Goal: Task Accomplishment & Management: Manage account settings

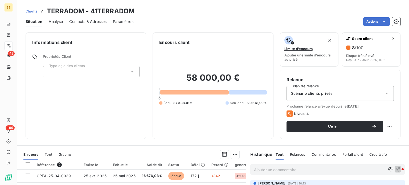
click at [31, 11] on span "Clients" at bounding box center [32, 11] width 12 height 4
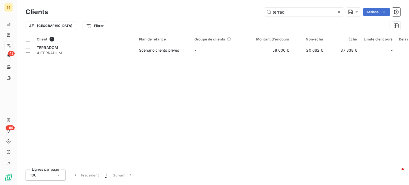
drag, startPoint x: 298, startPoint y: 14, endPoint x: 189, endPoint y: 17, distance: 109.4
click at [189, 17] on div "Clients terrad Actions" at bounding box center [213, 11] width 375 height 11
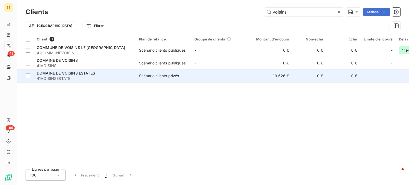
type input "voisins"
click at [69, 76] on span "41VOISINSESTATE" at bounding box center [85, 78] width 96 height 5
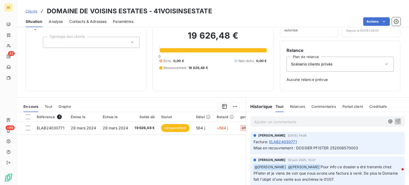
scroll to position [53, 0]
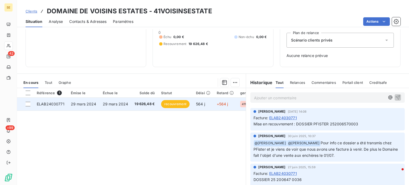
click at [51, 102] on span "ELAB24030771" at bounding box center [51, 104] width 28 height 5
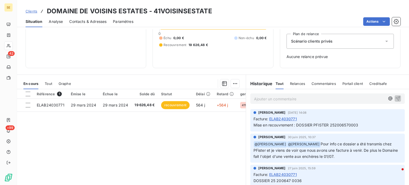
scroll to position [53, 0]
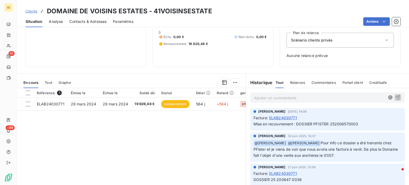
click at [30, 9] on span "Clients" at bounding box center [32, 11] width 12 height 4
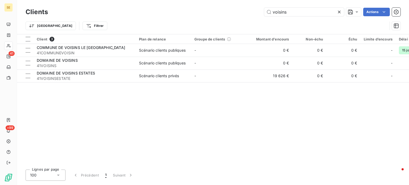
drag, startPoint x: 294, startPoint y: 14, endPoint x: 183, endPoint y: 13, distance: 110.9
click at [183, 13] on div "voisins Actions" at bounding box center [227, 12] width 346 height 9
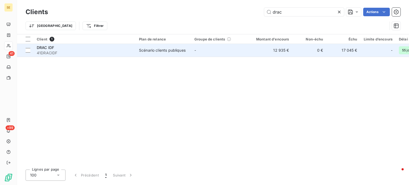
type input "drac"
click at [133, 45] on td "DRAC IDF 41DRACIDF" at bounding box center [85, 50] width 102 height 13
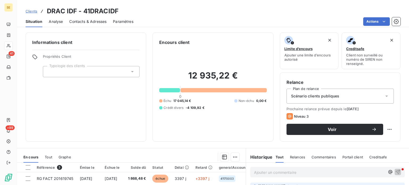
scroll to position [80, 0]
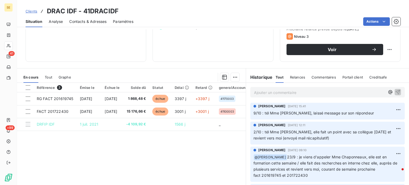
click at [323, 90] on p "Ajouter un commentaire ﻿" at bounding box center [319, 92] width 131 height 7
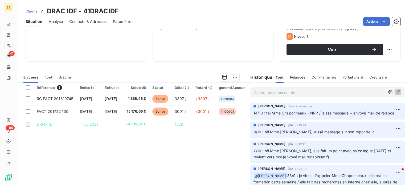
click at [32, 11] on span "Clients" at bounding box center [32, 11] width 12 height 4
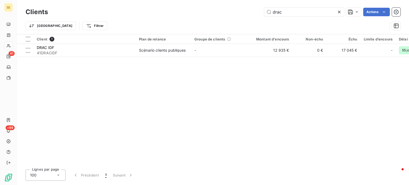
drag, startPoint x: 264, startPoint y: 11, endPoint x: 189, endPoint y: 9, distance: 74.8
click at [189, 9] on div "drac Actions" at bounding box center [227, 12] width 346 height 9
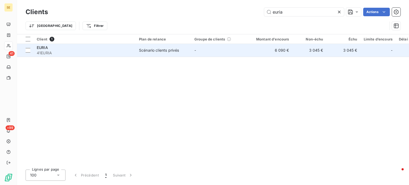
type input "euria"
click at [93, 49] on div "EURIA" at bounding box center [85, 47] width 96 height 5
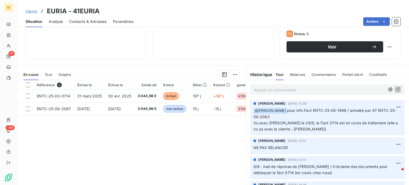
scroll to position [53, 0]
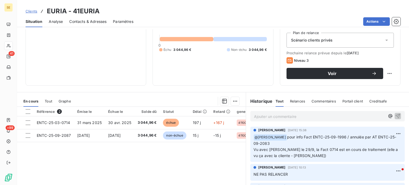
click at [89, 22] on span "Contacts & Adresses" at bounding box center [87, 21] width 37 height 5
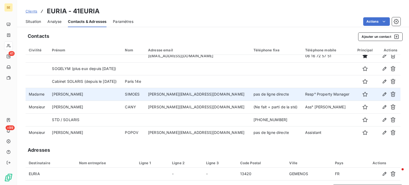
scroll to position [6, 0]
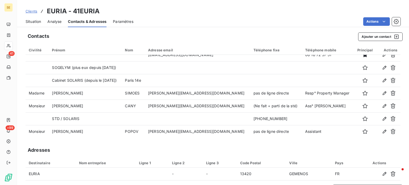
click at [27, 11] on span "Clients" at bounding box center [32, 11] width 12 height 4
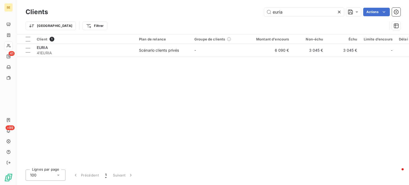
drag, startPoint x: 289, startPoint y: 13, endPoint x: 190, endPoint y: 23, distance: 99.5
click at [190, 23] on div "Clients euria Actions Trier Filtrer" at bounding box center [213, 20] width 375 height 28
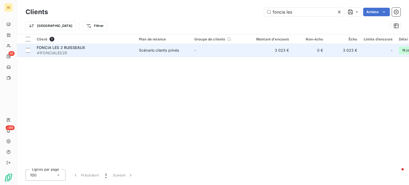
type input "foncia les"
click at [95, 48] on div "FONCIA LES 2 RUISSEAUX" at bounding box center [85, 47] width 96 height 5
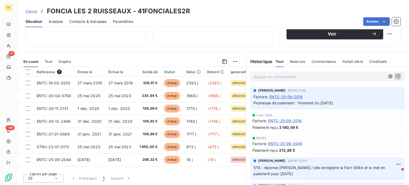
scroll to position [93, 0]
click at [84, 21] on span "Contacts & Adresses" at bounding box center [87, 21] width 37 height 5
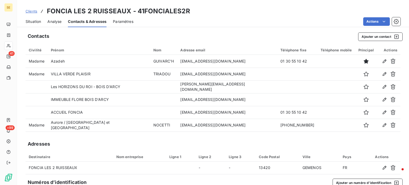
click at [30, 22] on span "Situation" at bounding box center [33, 21] width 15 height 5
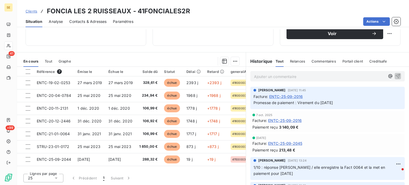
click at [77, 23] on span "Contacts & Adresses" at bounding box center [87, 21] width 37 height 5
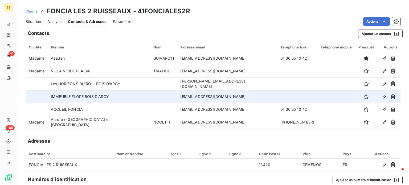
scroll to position [0, 0]
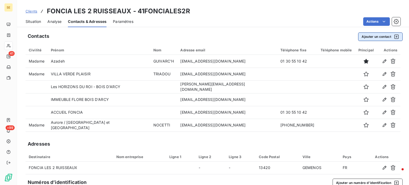
click at [372, 36] on button "Ajouter un contact" at bounding box center [380, 36] width 44 height 9
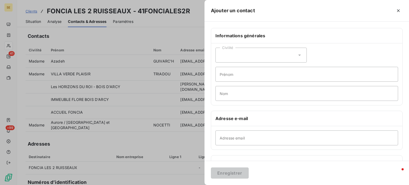
click at [298, 52] on div "Civilité" at bounding box center [260, 55] width 91 height 15
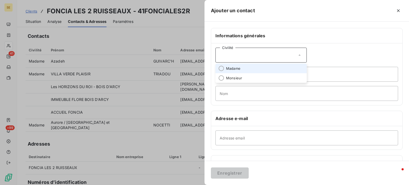
click at [248, 68] on li "Madame" at bounding box center [260, 69] width 91 height 10
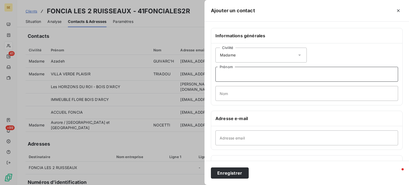
click at [223, 77] on input "Prénom" at bounding box center [306, 74] width 182 height 15
type input "[PERSON_NAME]"
click at [238, 94] on input "Nom" at bounding box center [306, 93] width 182 height 15
drag, startPoint x: 242, startPoint y: 93, endPoint x: 329, endPoint y: 94, distance: 87.3
click at [329, 94] on input "LAMOTTE - ASL LE TRIDENT - LES ALLEES DE LA REINE" at bounding box center [306, 93] width 182 height 15
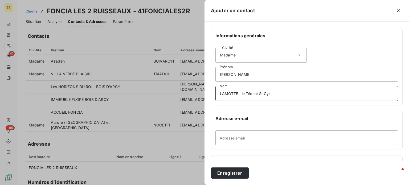
type input "LAMOTTE - le Trident St Cyr"
click at [290, 140] on input "Adresse email" at bounding box center [306, 137] width 182 height 15
type input "l"
paste input "[PERSON_NAME] <[EMAIL_ADDRESS][DOMAIN_NAME]>"
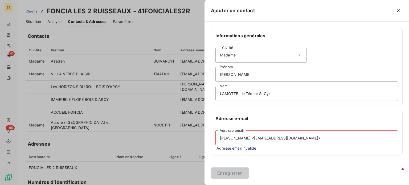
click at [254, 138] on input "[PERSON_NAME] <[EMAIL_ADDRESS][DOMAIN_NAME]>" at bounding box center [306, 137] width 182 height 15
click at [263, 138] on input "[EMAIL_ADDRESS][DOMAIN_NAME]>" at bounding box center [306, 137] width 182 height 15
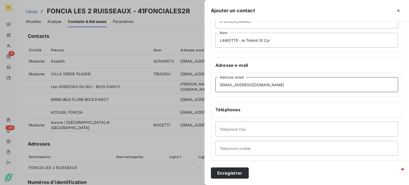
scroll to position [80, 0]
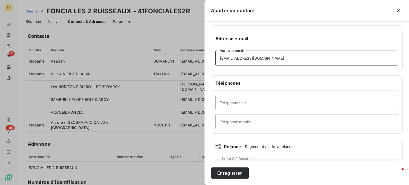
type input "[EMAIL_ADDRESS][DOMAIN_NAME]"
click at [240, 103] on input "Téléphone fixe" at bounding box center [306, 102] width 182 height 15
type input "[PHONE_NUMBER]"
click at [250, 122] on input "Téléphone mobile" at bounding box center [306, 121] width 182 height 15
type input "Comptable copropriété"
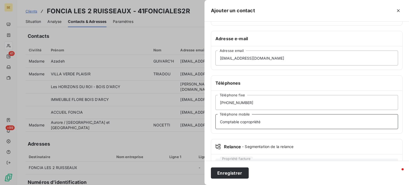
click at [211, 167] on button "Enregistrer" at bounding box center [230, 172] width 38 height 11
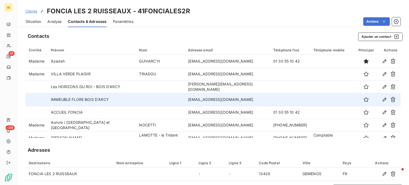
scroll to position [6, 0]
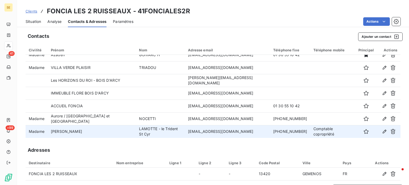
click at [165, 133] on td "LAMOTTE - le Trident St Cyr" at bounding box center [160, 131] width 49 height 13
click at [381, 130] on icon "button" at bounding box center [383, 131] width 5 height 5
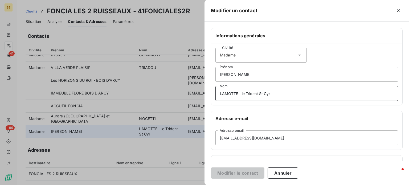
drag, startPoint x: 272, startPoint y: 94, endPoint x: 238, endPoint y: 96, distance: 34.4
click at [238, 96] on input "LAMOTTE - le Trident St Cyr" at bounding box center [306, 93] width 182 height 15
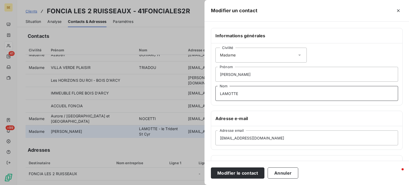
type input "LAMOTTE"
click at [249, 75] on input "[PERSON_NAME]" at bounding box center [306, 74] width 182 height 15
paste input "- le Trident St Cyr"
type input "[PERSON_NAME] - le Trident St Cyr"
click at [211, 167] on button "Modifier le contact" at bounding box center [237, 172] width 53 height 11
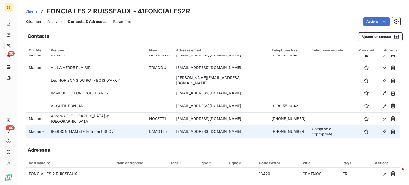
click at [33, 11] on span "Clients" at bounding box center [32, 11] width 12 height 4
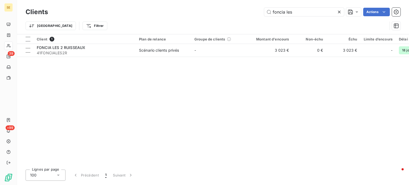
drag, startPoint x: 302, startPoint y: 14, endPoint x: 208, endPoint y: 15, distance: 93.4
click at [208, 15] on div "foncia les Actions" at bounding box center [227, 12] width 346 height 9
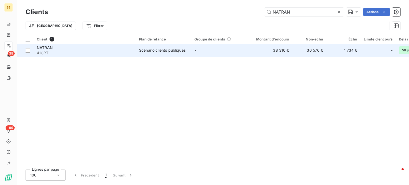
type input "NATRAN"
click at [60, 49] on div "NATRAN" at bounding box center [85, 47] width 96 height 5
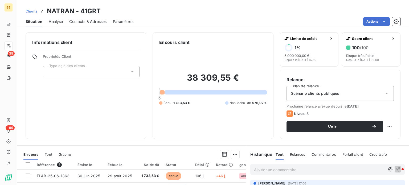
click at [82, 20] on span "Contacts & Adresses" at bounding box center [87, 21] width 37 height 5
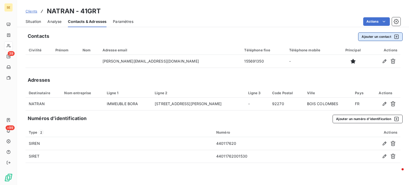
click at [373, 38] on button "Ajouter un contact" at bounding box center [380, 36] width 44 height 9
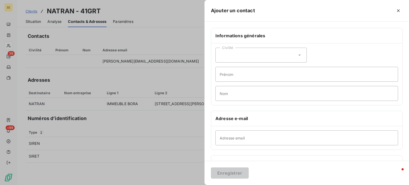
click at [297, 53] on icon at bounding box center [299, 54] width 5 height 5
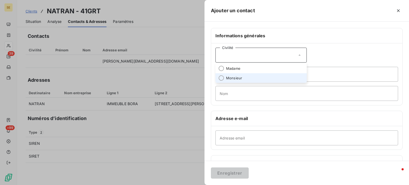
click at [233, 76] on span "Monsieur" at bounding box center [234, 78] width 16 height 5
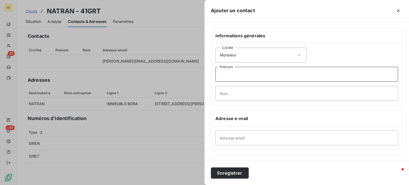
click at [239, 74] on input "Prénom" at bounding box center [306, 74] width 182 height 15
type input "m"
type input "[PERSON_NAME]"
click at [228, 93] on input "Nom" at bounding box center [306, 93] width 182 height 15
type input "MACE"
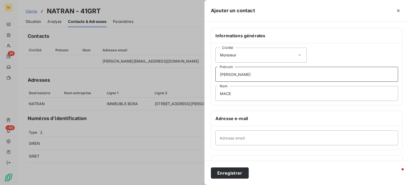
click at [287, 71] on input "[PERSON_NAME]" at bounding box center [306, 74] width 182 height 15
type input "[PERSON_NAME] / BON DE CDE"
drag, startPoint x: 251, startPoint y: 129, endPoint x: 233, endPoint y: 136, distance: 19.4
click at [233, 136] on input "Adresse email" at bounding box center [306, 137] width 182 height 15
paste input "[PERSON_NAME][EMAIL_ADDRESS][DOMAIN_NAME]"
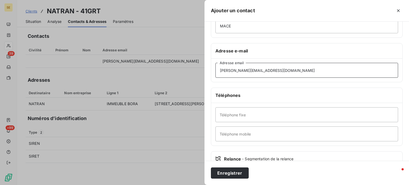
scroll to position [80, 0]
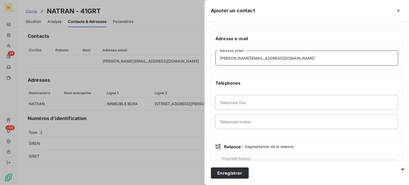
type input "[PERSON_NAME][EMAIL_ADDRESS][DOMAIN_NAME]"
click at [227, 123] on input "Téléphone mobile" at bounding box center [306, 121] width 182 height 15
type input "[PHONE_NUMBER]"
click at [211, 167] on button "Enregistrer" at bounding box center [230, 172] width 38 height 11
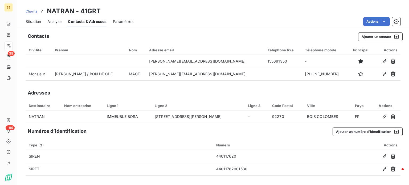
click at [30, 21] on span "Situation" at bounding box center [33, 21] width 15 height 5
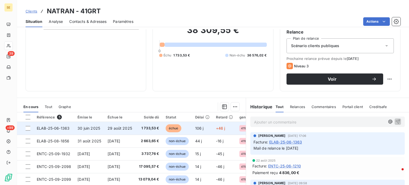
scroll to position [40, 0]
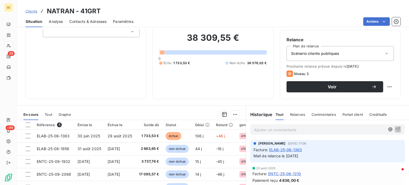
click at [29, 11] on span "Clients" at bounding box center [32, 11] width 12 height 4
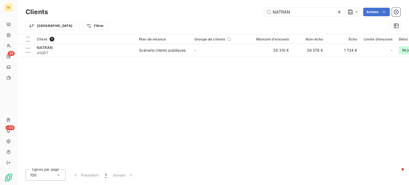
drag, startPoint x: 302, startPoint y: 14, endPoint x: 206, endPoint y: 15, distance: 95.8
click at [206, 15] on div "NATRAN Actions" at bounding box center [227, 12] width 346 height 9
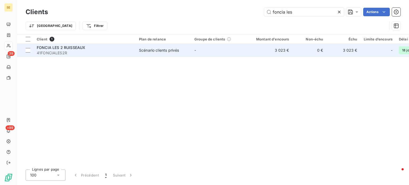
type input "foncia les"
click at [122, 51] on span "41FONCIALES2R" at bounding box center [85, 52] width 96 height 5
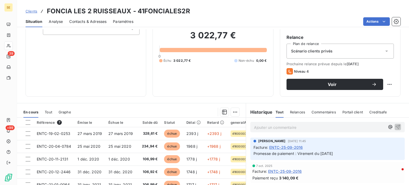
scroll to position [53, 0]
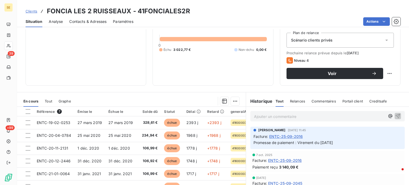
click at [79, 23] on span "Contacts & Adresses" at bounding box center [87, 21] width 37 height 5
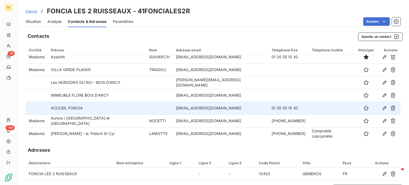
scroll to position [6, 0]
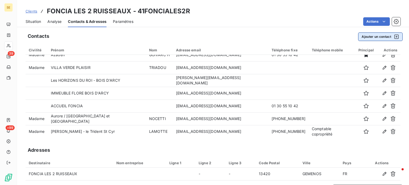
click at [371, 37] on button "Ajouter un contact" at bounding box center [380, 36] width 44 height 9
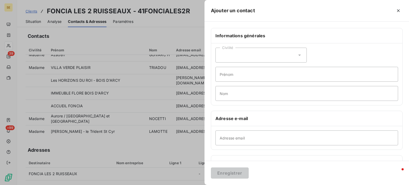
click at [298, 55] on icon at bounding box center [299, 55] width 3 height 1
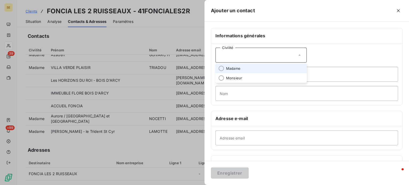
click at [235, 66] on span "Madame" at bounding box center [233, 68] width 14 height 5
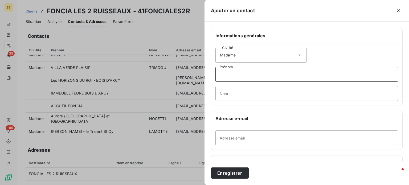
click at [235, 76] on input "Prénom" at bounding box center [306, 74] width 182 height 15
type input "Elora"
click at [220, 90] on input "Nom" at bounding box center [306, 93] width 182 height 15
type input "RIEUTORT"
click at [273, 75] on input "Elora" at bounding box center [306, 74] width 182 height 15
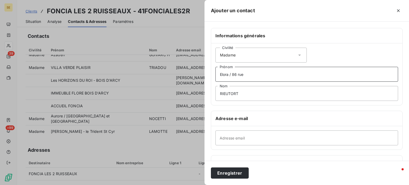
click at [257, 71] on input "Elora / 86 rue" at bounding box center [306, 74] width 182 height 15
type input "Elora / [STREET_ADDRESS][PERSON_NAME]"
click at [234, 137] on input "Adresse email" at bounding box center [306, 137] width 182 height 15
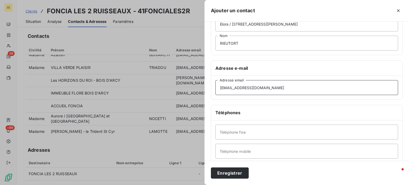
scroll to position [53, 0]
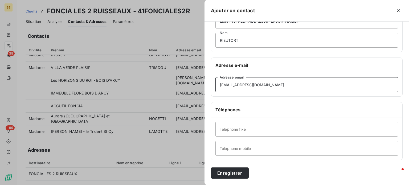
type input "[EMAIL_ADDRESS][DOMAIN_NAME]"
click at [252, 128] on input "Téléphone fixe" at bounding box center [306, 129] width 182 height 15
type input "[PHONE_NUMBER]"
click at [211, 167] on button "Enregistrer" at bounding box center [230, 172] width 38 height 11
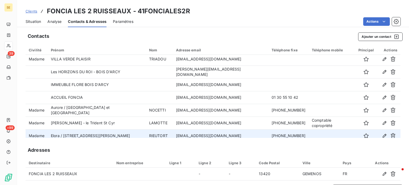
scroll to position [19, 0]
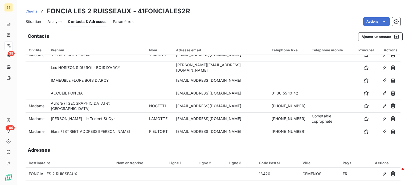
click at [35, 20] on span "Situation" at bounding box center [33, 21] width 15 height 5
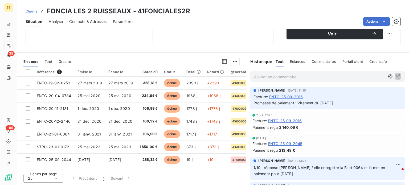
scroll to position [93, 0]
click at [274, 78] on p "Ajouter un commentaire ﻿" at bounding box center [319, 76] width 131 height 7
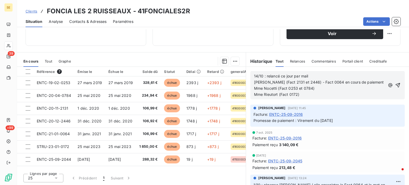
click at [336, 74] on p "14/10 : relancé ce jour par mail [PERSON_NAME] (Fact 2131 et 2446) - Fact 0064 …" at bounding box center [319, 85] width 131 height 24
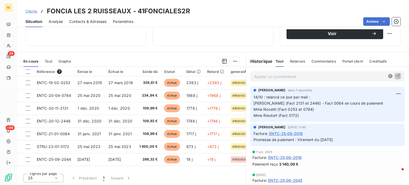
click at [32, 11] on span "Clients" at bounding box center [32, 11] width 12 height 4
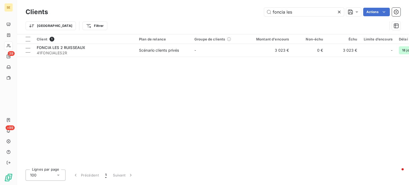
drag, startPoint x: 296, startPoint y: 13, endPoint x: 203, endPoint y: 14, distance: 93.1
click at [203, 14] on div "foncia les Actions" at bounding box center [227, 12] width 346 height 9
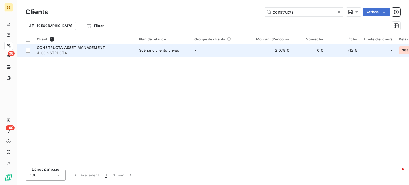
type input "constructa"
click at [112, 54] on span "41CONSTRUCTA" at bounding box center [85, 52] width 96 height 5
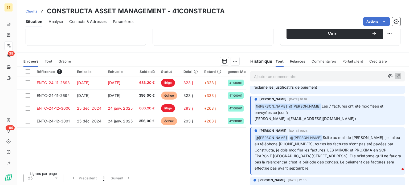
scroll to position [213, 0]
